Goal: Information Seeking & Learning: Learn about a topic

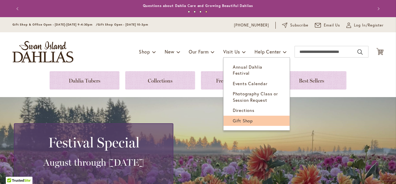
click at [234, 117] on span "Gift Shop" at bounding box center [243, 120] width 20 height 6
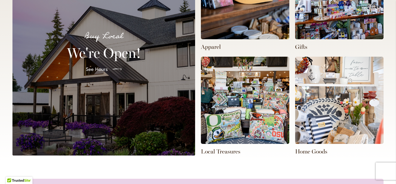
scroll to position [0, 131]
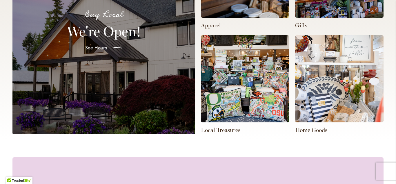
click at [94, 50] on span "See Hours" at bounding box center [96, 47] width 22 height 7
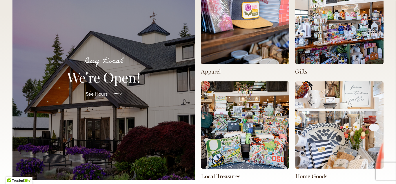
scroll to position [0, 393]
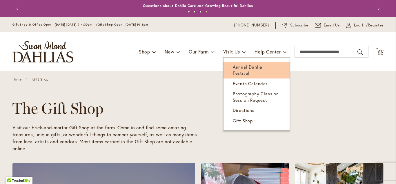
click at [236, 67] on span "Annual Dahlia Festival" at bounding box center [248, 70] width 30 height 12
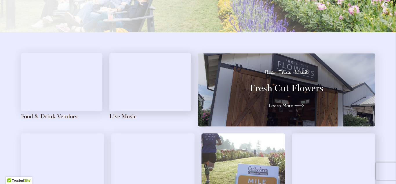
scroll to position [696, 0]
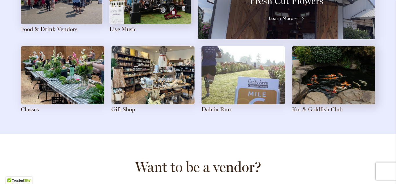
click at [133, 87] on img at bounding box center [153, 75] width 84 height 58
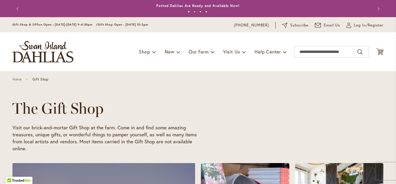
scroll to position [0, 262]
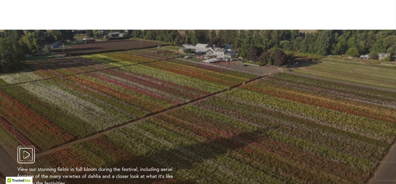
scroll to position [1131, 0]
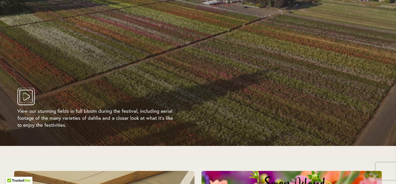
drag, startPoint x: 24, startPoint y: 94, endPoint x: 36, endPoint y: 92, distance: 12.6
click at [24, 94] on icon "Play Video" at bounding box center [25, 96] width 17 height 17
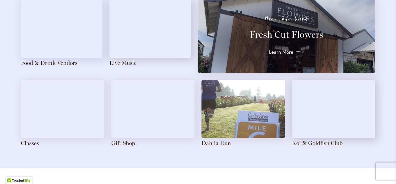
scroll to position [638, 0]
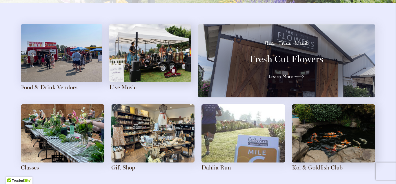
click at [146, 63] on img at bounding box center [150, 53] width 82 height 58
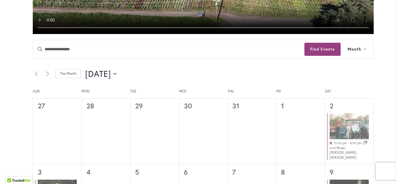
scroll to position [272, 0]
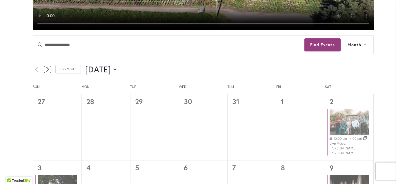
click at [46, 69] on icon "Next month" at bounding box center [47, 69] width 3 height 6
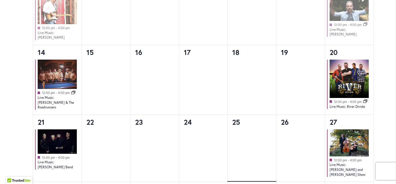
scroll to position [475, 0]
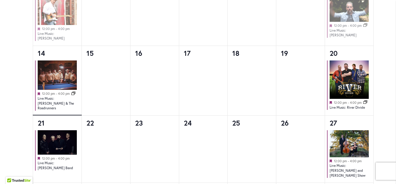
click at [59, 92] on time "4:00 pm" at bounding box center [64, 94] width 12 height 4
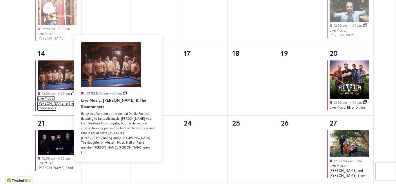
click at [55, 96] on link "Live Music: [PERSON_NAME] & The Roadrunners" at bounding box center [56, 103] width 36 height 14
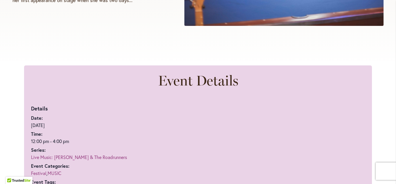
scroll to position [156, 0]
